Goal: Navigation & Orientation: Find specific page/section

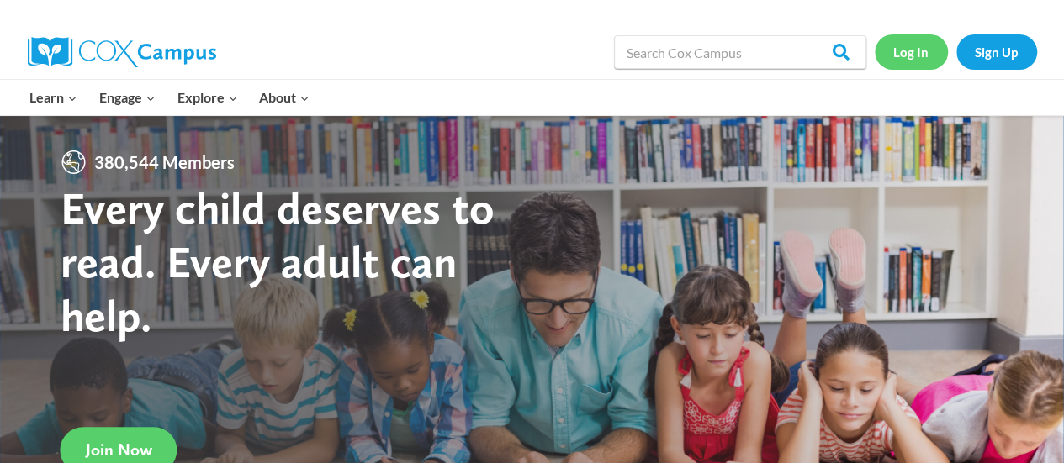
click at [917, 55] on link "Log In" at bounding box center [911, 51] width 73 height 34
click at [905, 55] on link "Log In" at bounding box center [911, 51] width 73 height 34
